Goal: Task Accomplishment & Management: Use online tool/utility

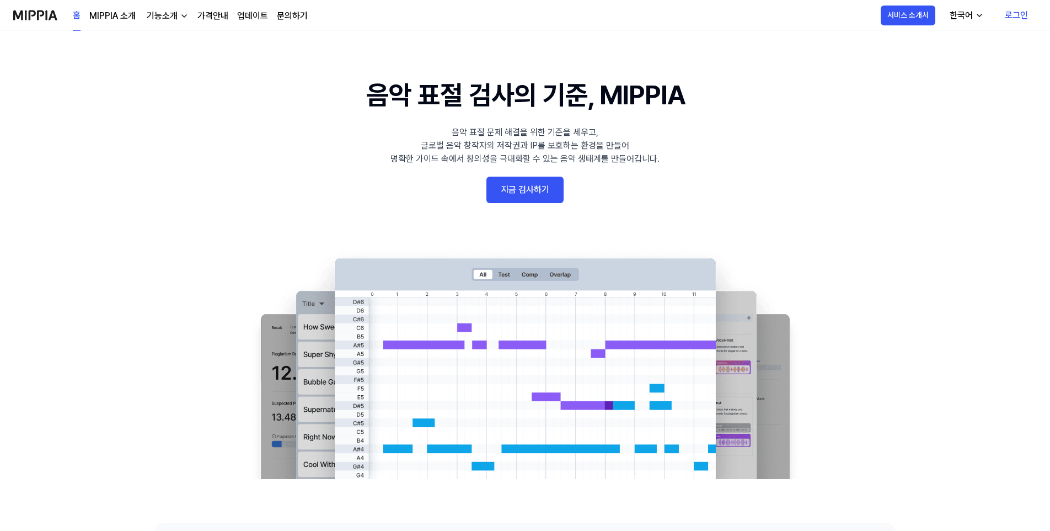
click at [511, 186] on link "지금 검사하기" at bounding box center [524, 189] width 77 height 26
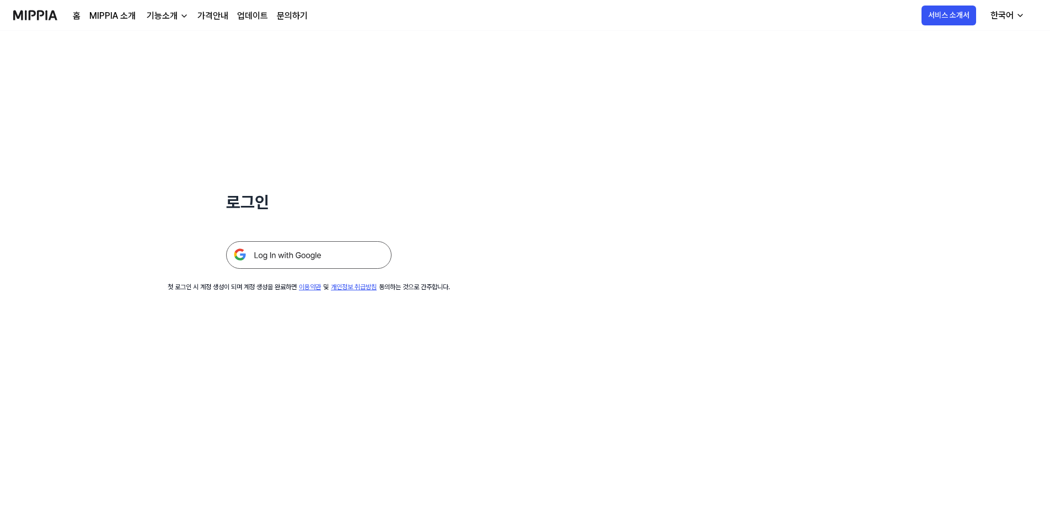
click at [317, 252] on img at bounding box center [308, 255] width 165 height 28
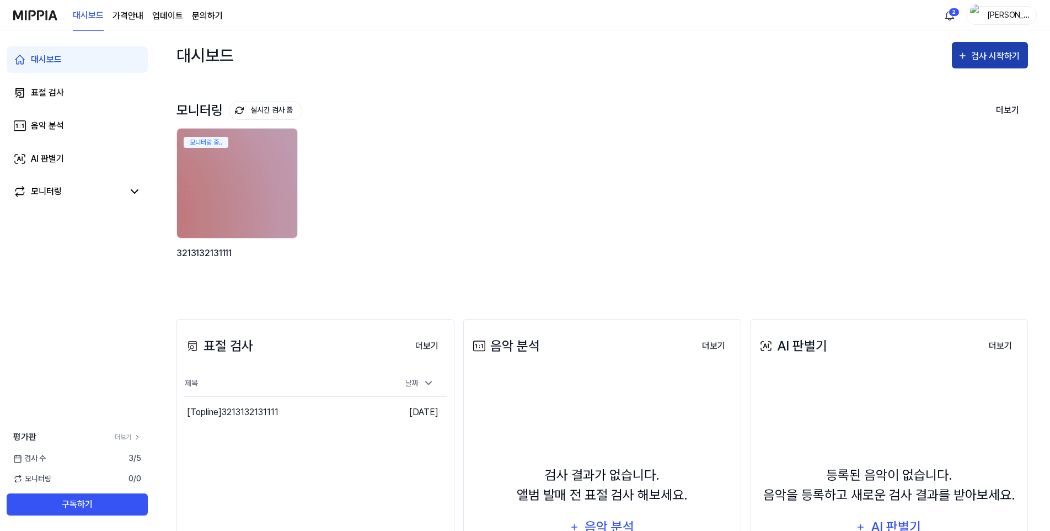
drag, startPoint x: 986, startPoint y: 58, endPoint x: 995, endPoint y: 57, distance: 9.0
click at [991, 57] on div "검사 시작하기" at bounding box center [996, 56] width 51 height 14
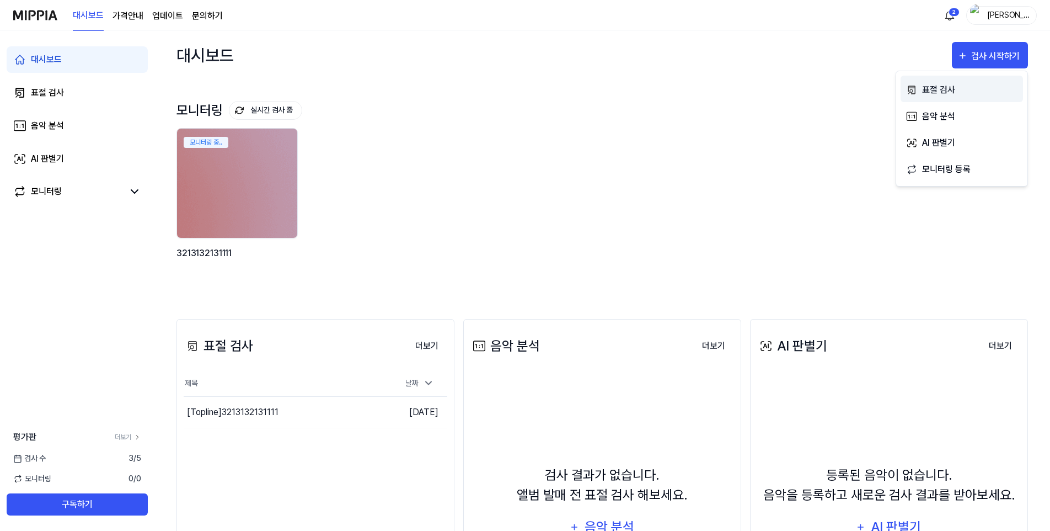
click at [956, 93] on div "표절 검사" at bounding box center [970, 90] width 96 height 14
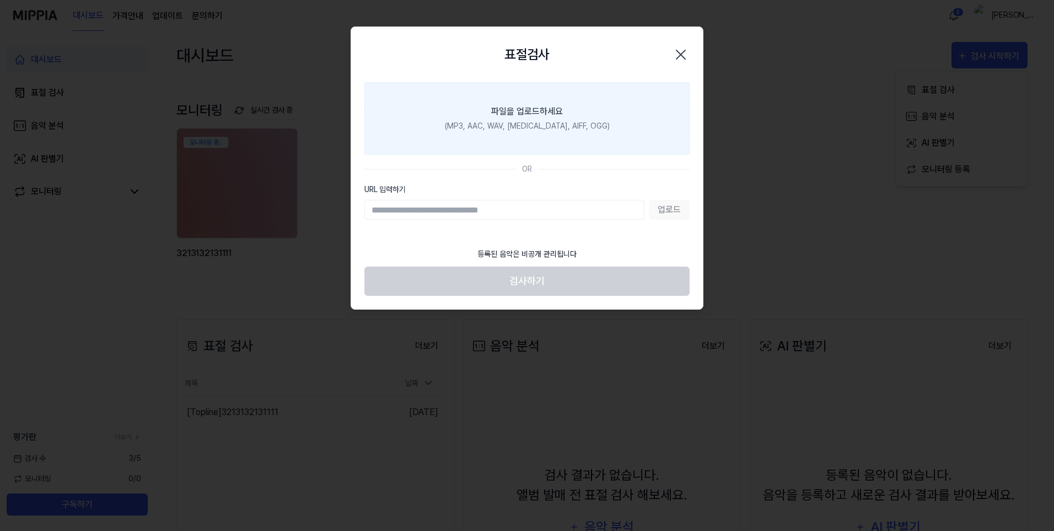
click at [528, 106] on label "파일을 업로드하세요 (MP3, AAC, WAV, [MEDICAL_DATA], AIFF, OGG)" at bounding box center [527, 118] width 325 height 72
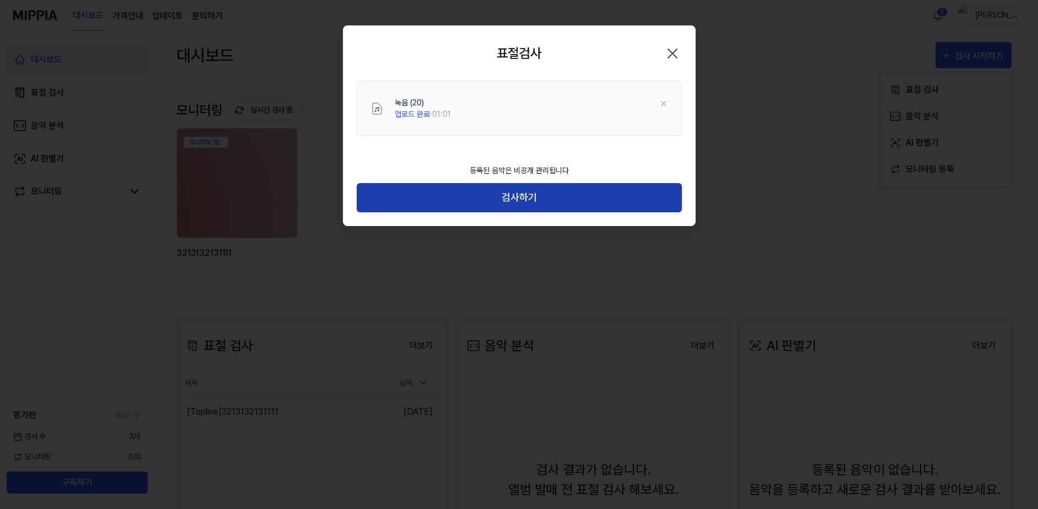
click at [544, 195] on button "검사하기" at bounding box center [519, 197] width 325 height 29
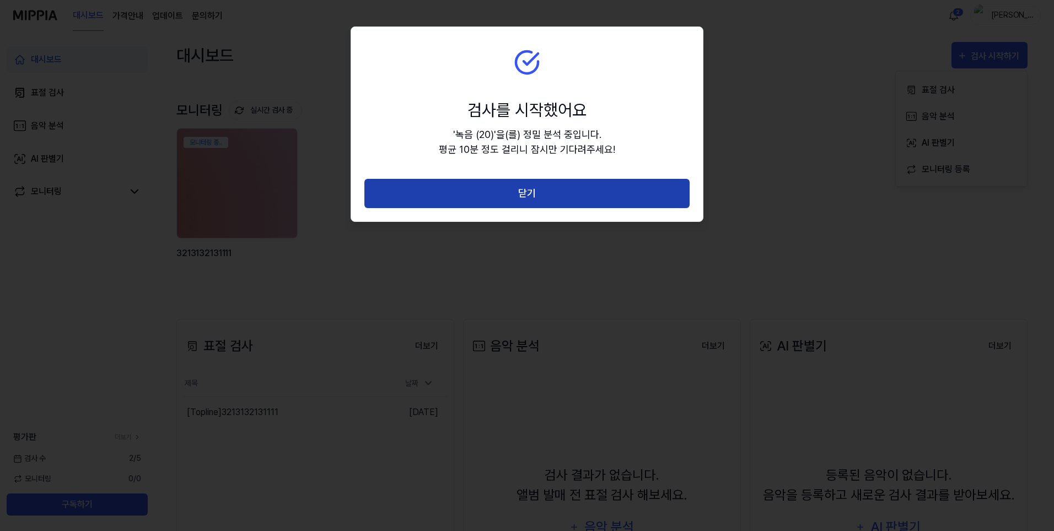
click at [542, 192] on button "닫기" at bounding box center [527, 193] width 325 height 29
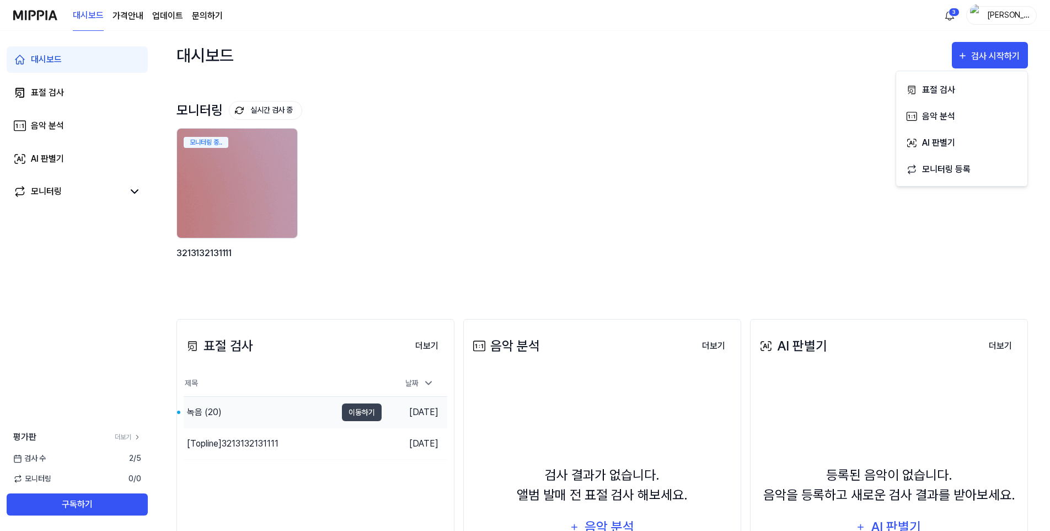
click at [201, 415] on div "녹음 (20)" at bounding box center [204, 411] width 35 height 13
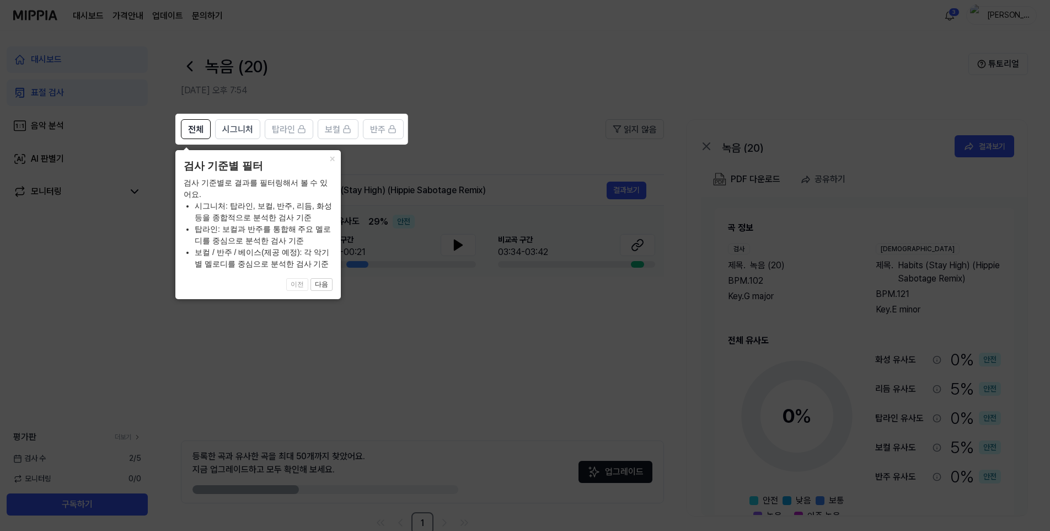
click at [141, 299] on icon at bounding box center [527, 265] width 1054 height 531
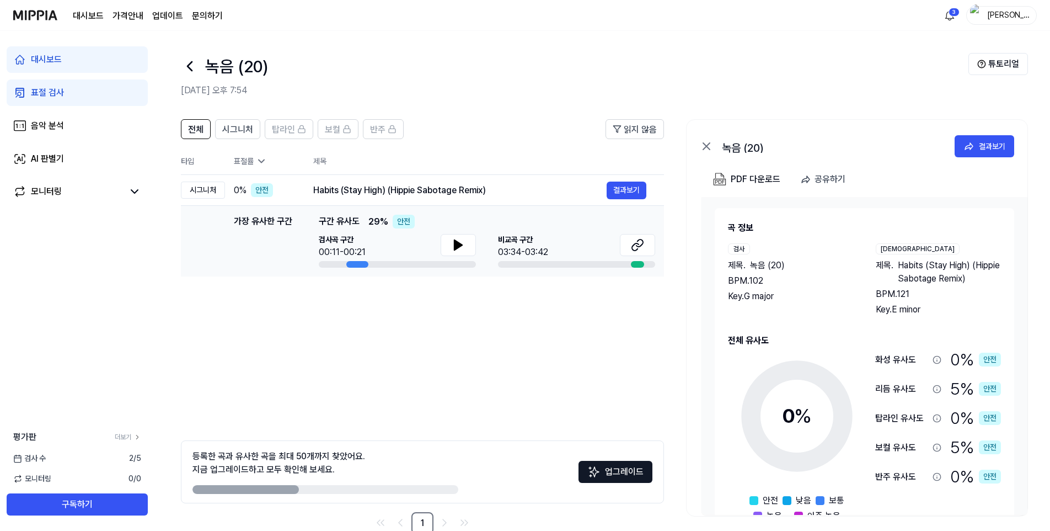
click at [398, 222] on div "안전" at bounding box center [404, 222] width 22 height 14
click at [454, 239] on icon at bounding box center [458, 244] width 13 height 13
click at [464, 242] on icon at bounding box center [458, 244] width 13 height 13
click at [642, 246] on icon at bounding box center [637, 244] width 13 height 13
click at [614, 192] on button "결과보기" at bounding box center [627, 190] width 40 height 18
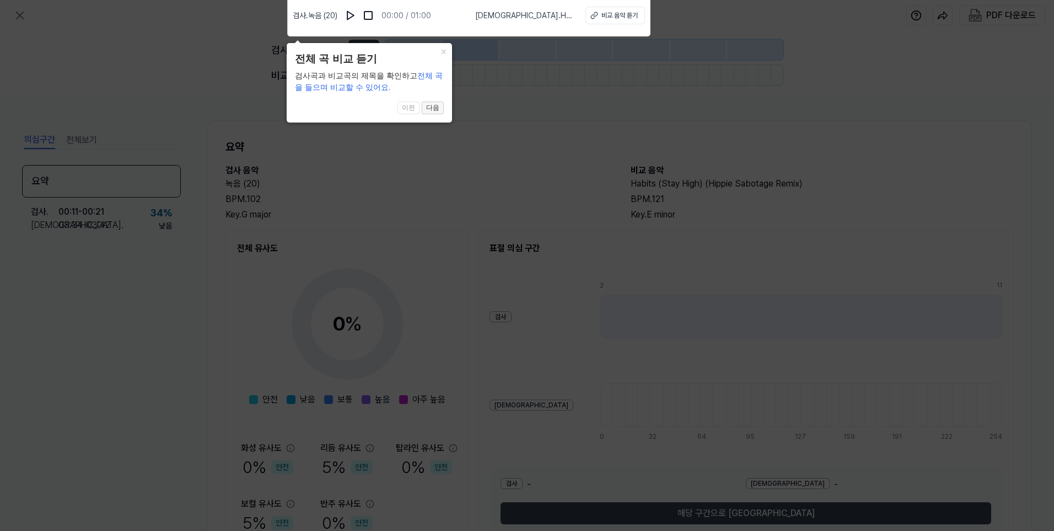
click at [437, 111] on button "다음" at bounding box center [433, 107] width 22 height 13
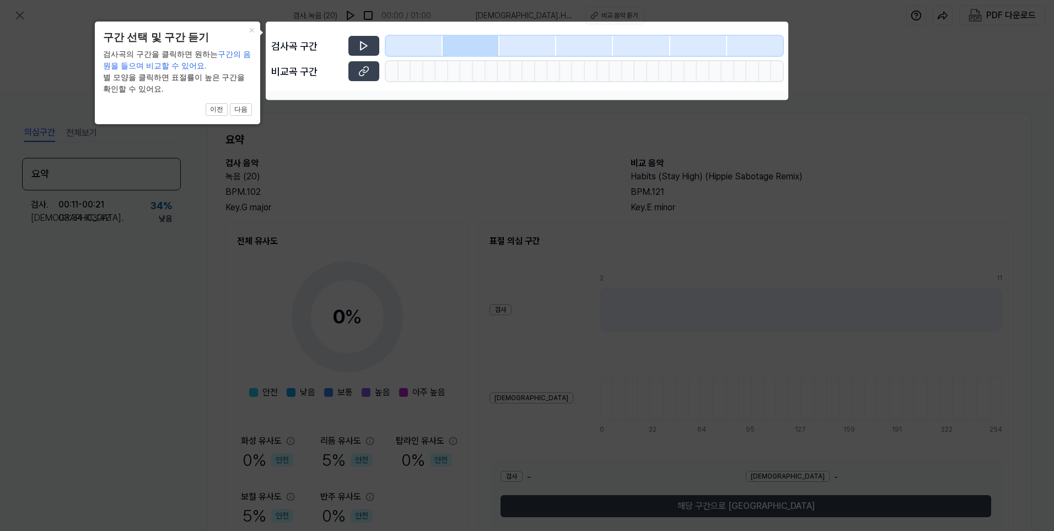
click at [356, 115] on icon at bounding box center [527, 265] width 1054 height 531
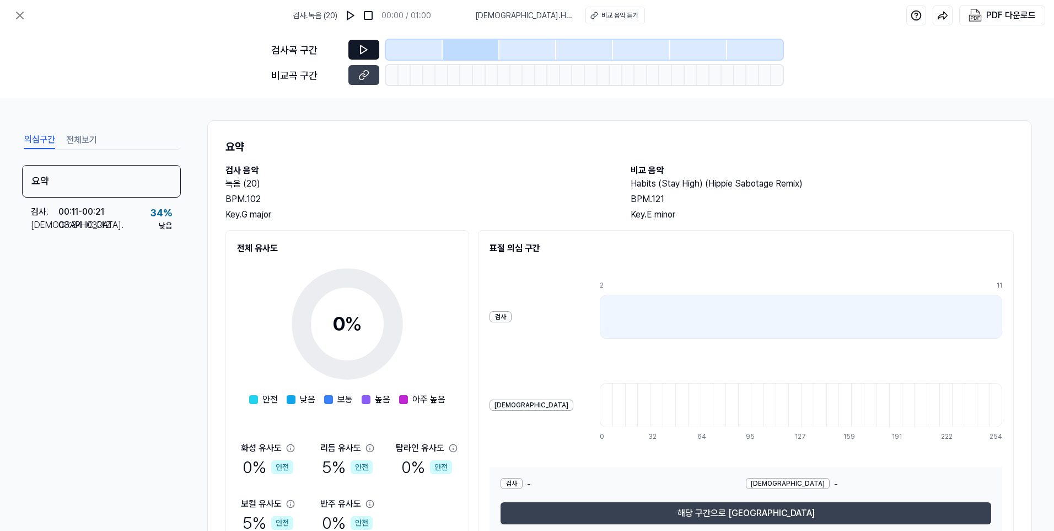
click at [363, 41] on button at bounding box center [364, 50] width 31 height 20
click at [360, 56] on button at bounding box center [364, 50] width 31 height 20
click at [352, 15] on img at bounding box center [350, 15] width 11 height 11
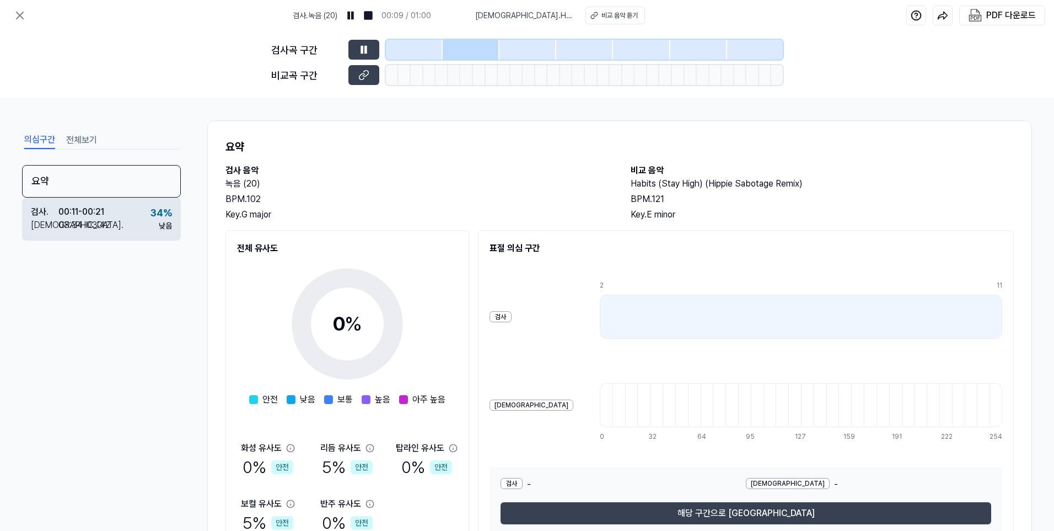
click at [148, 222] on div "검사 . 00:11 - 00:21 비교 . 03:34 - 03:42 34 % 낮음" at bounding box center [101, 218] width 159 height 43
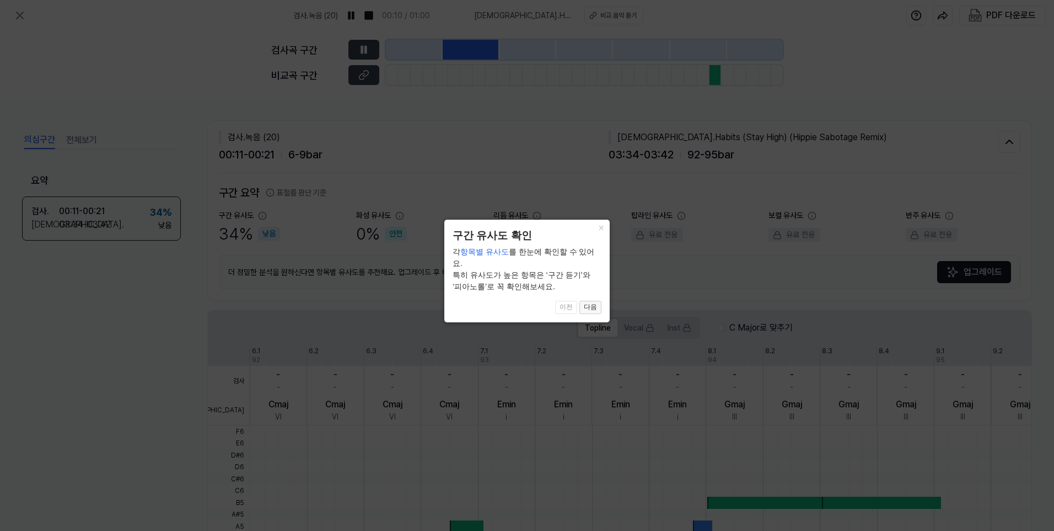
click at [590, 301] on button "다음" at bounding box center [591, 307] width 22 height 13
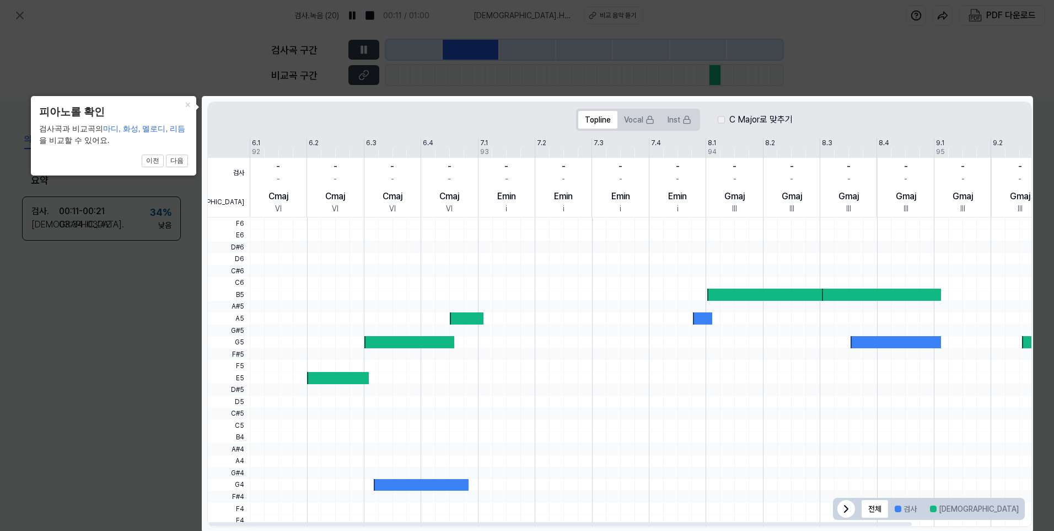
click at [157, 323] on icon at bounding box center [527, 266] width 1054 height 532
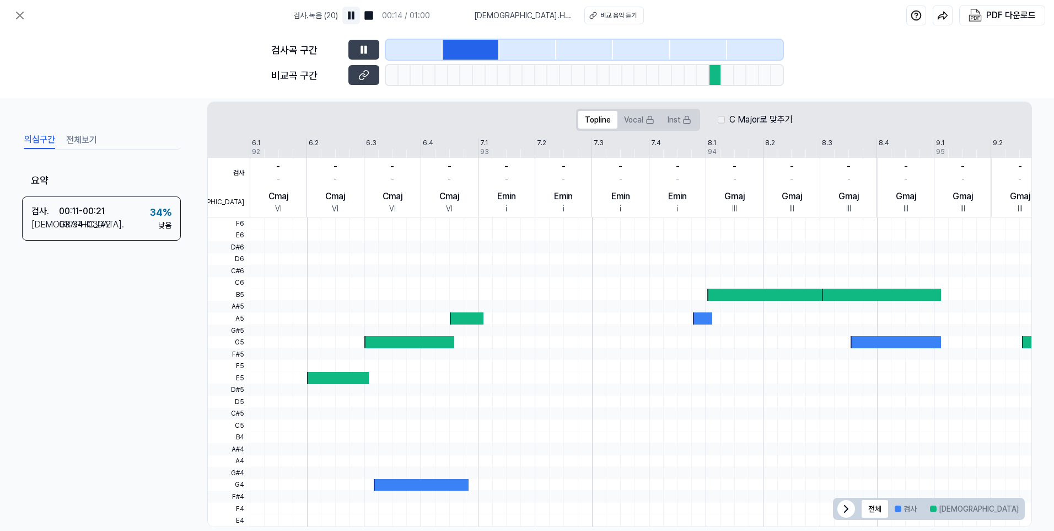
click at [349, 11] on img at bounding box center [351, 15] width 11 height 11
click at [644, 120] on button "Vocal" at bounding box center [640, 120] width 44 height 18
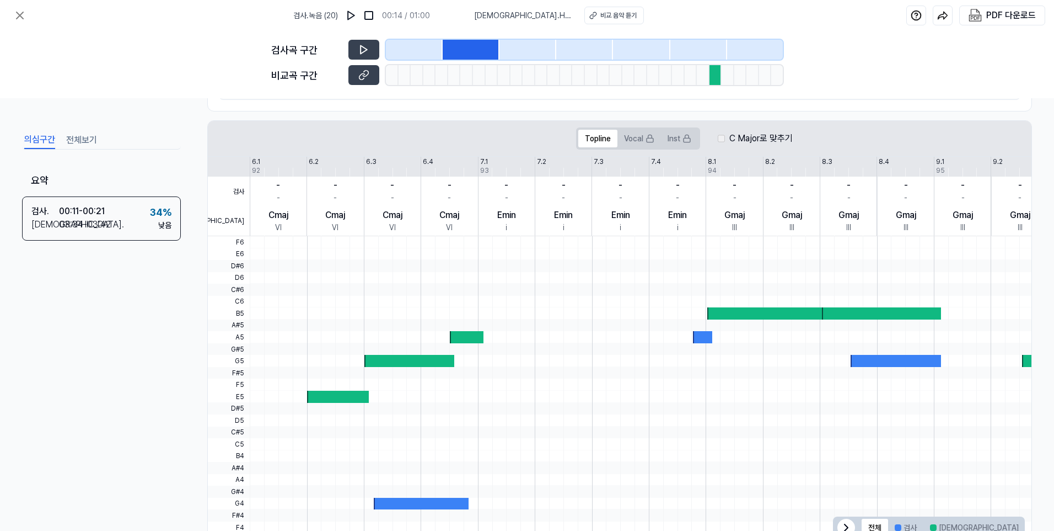
scroll to position [226, 0]
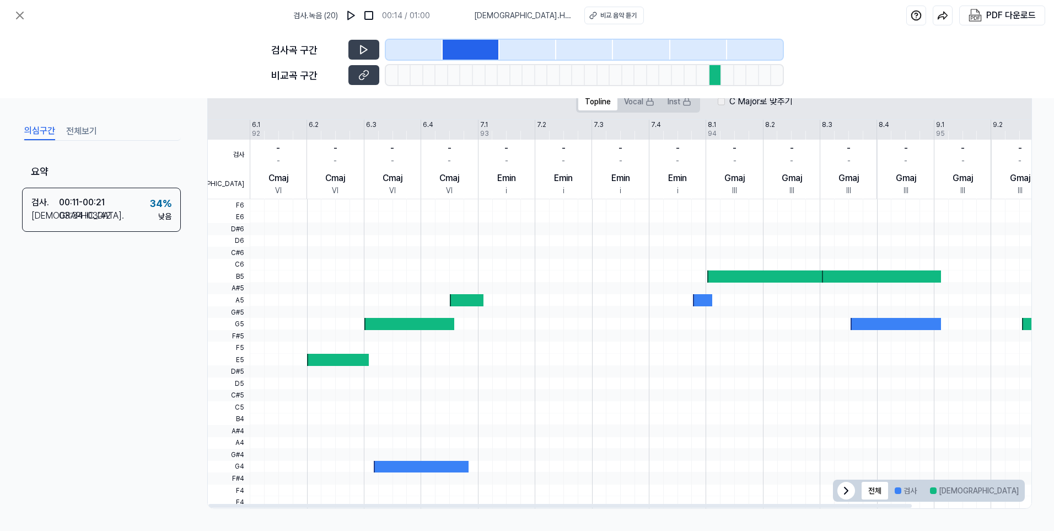
click at [706, 273] on div at bounding box center [706, 353] width 1 height 309
click at [708, 273] on div at bounding box center [767, 276] width 119 height 12
click at [688, 313] on div at bounding box center [705, 312] width 911 height 12
click at [688, 312] on div at bounding box center [705, 312] width 911 height 12
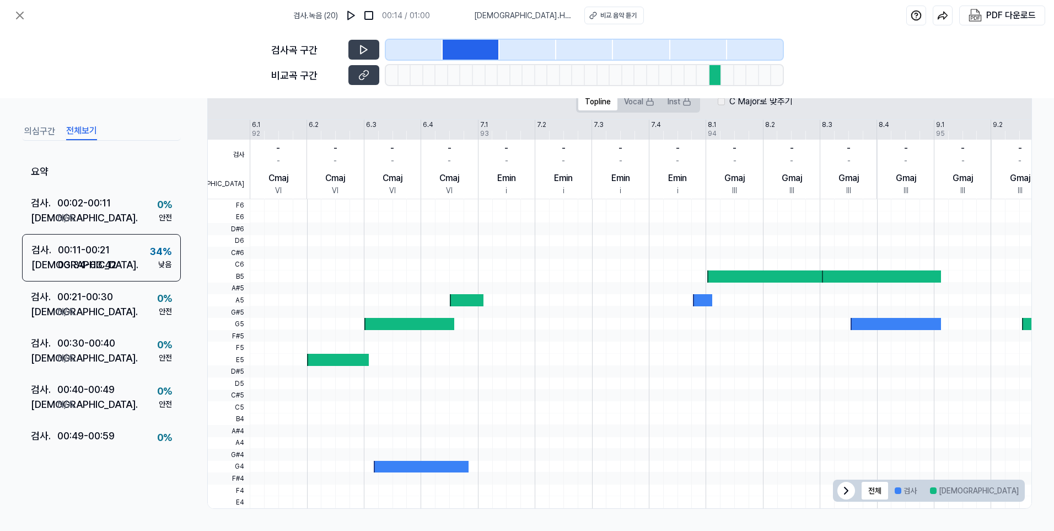
click at [79, 131] on button "전체보기" at bounding box center [81, 131] width 31 height 18
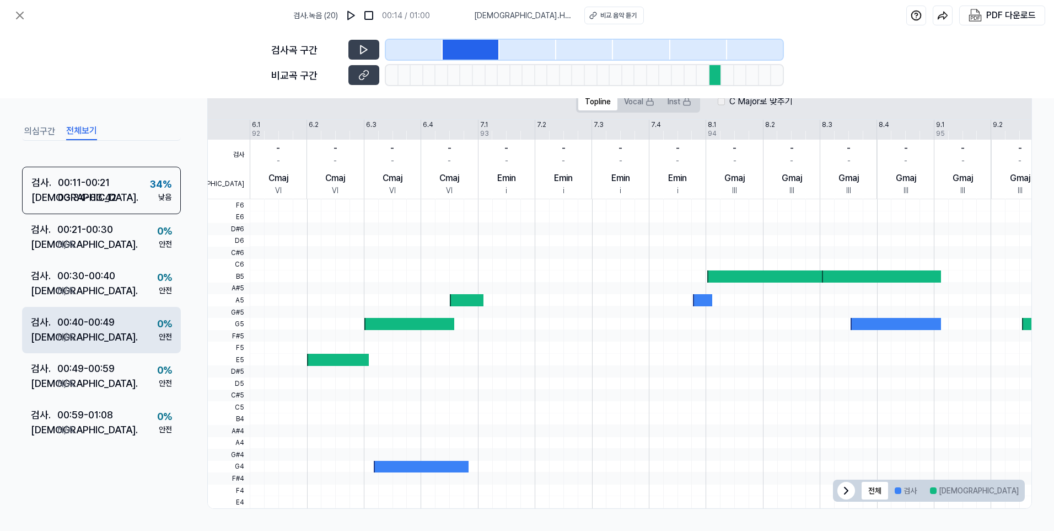
scroll to position [68, 0]
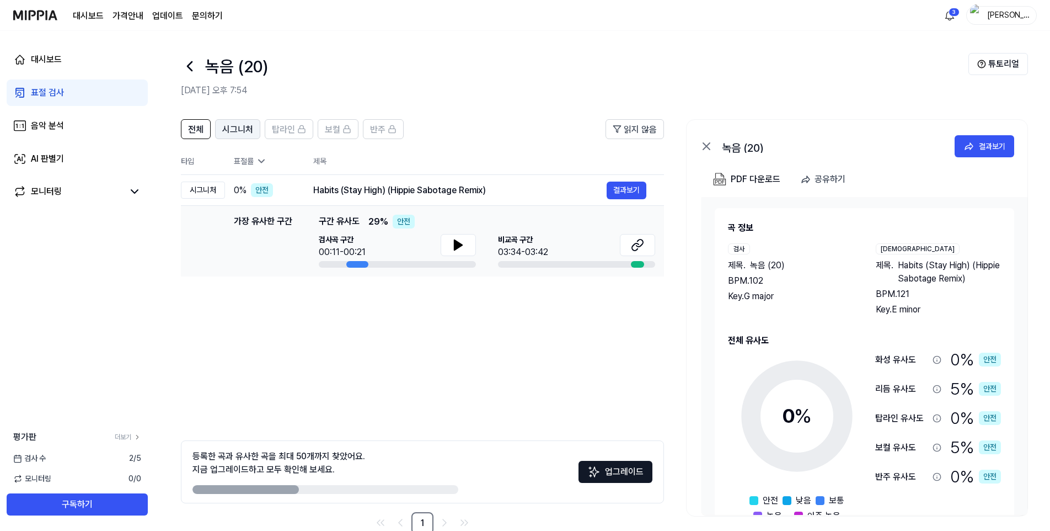
click at [240, 130] on span "시그니처" at bounding box center [237, 129] width 31 height 13
click at [191, 127] on span "전체" at bounding box center [195, 129] width 15 height 13
click at [203, 126] on button "전체" at bounding box center [196, 129] width 30 height 20
click at [188, 78] on div at bounding box center [190, 66] width 18 height 26
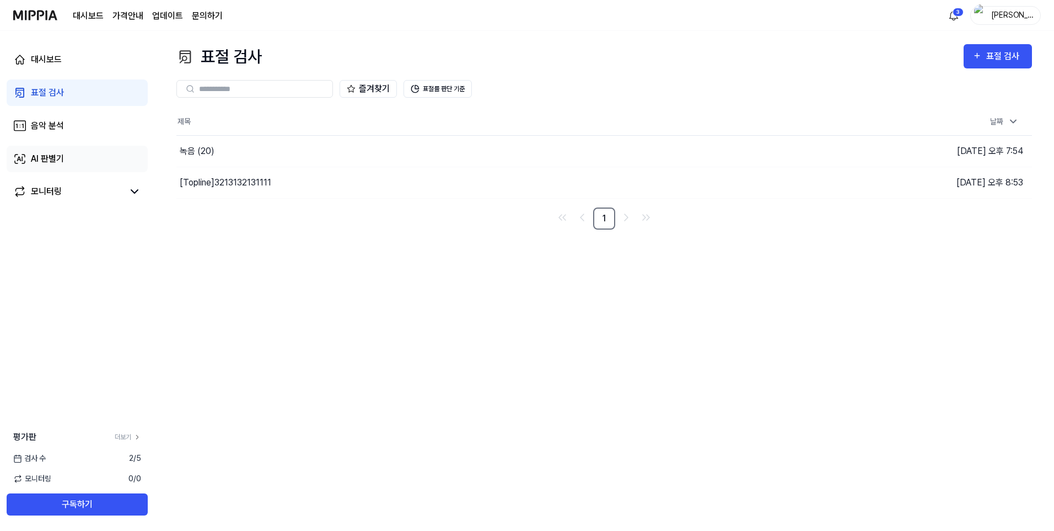
click at [79, 152] on link "AI 판별기" at bounding box center [77, 159] width 141 height 26
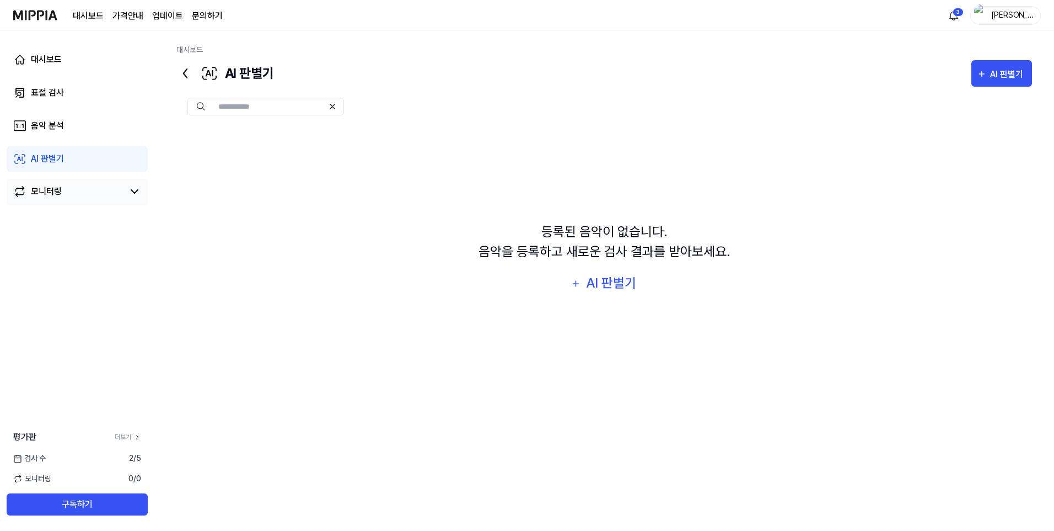
click at [35, 190] on div "모니터링" at bounding box center [46, 191] width 31 height 13
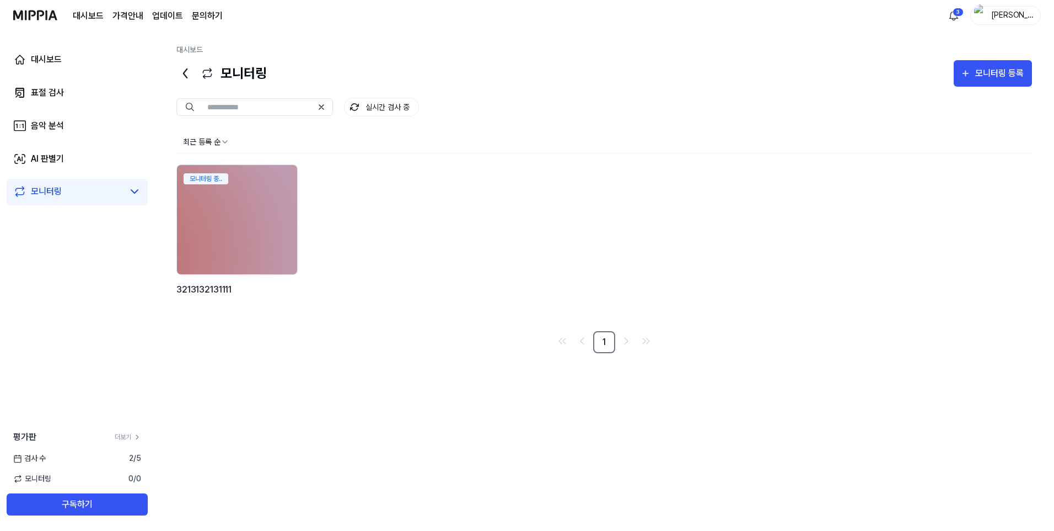
drag, startPoint x: 727, startPoint y: 212, endPoint x: 711, endPoint y: 209, distance: 15.7
click at [720, 210] on div "모니터링 중.. 3213132131111" at bounding box center [604, 243] width 856 height 158
